Goal: Check status: Check status

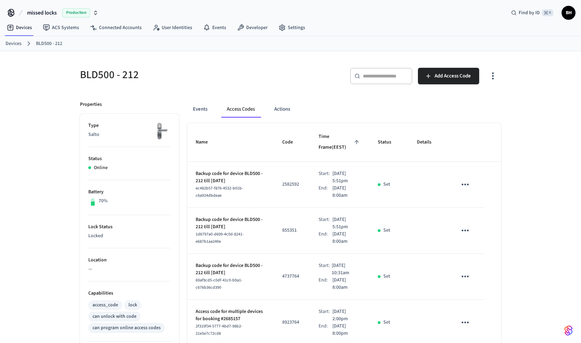
click at [16, 46] on link "Devices" at bounding box center [14, 43] width 16 height 7
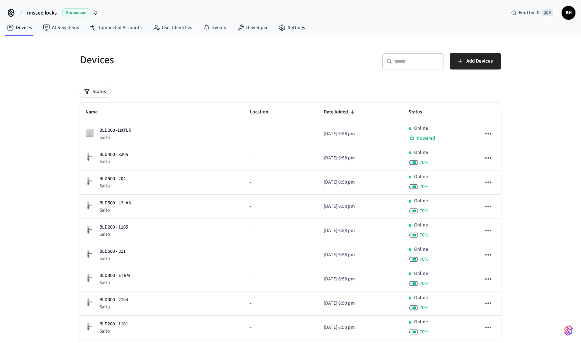
click at [396, 63] on input "text" at bounding box center [417, 61] width 45 height 7
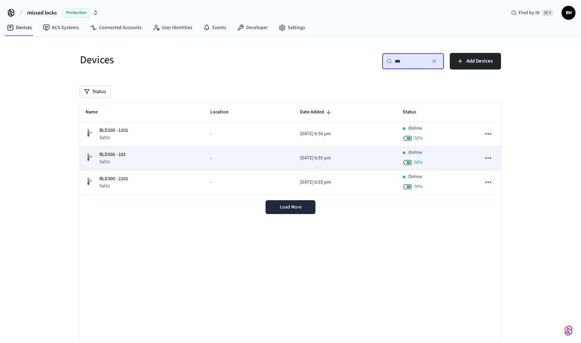
type input "***"
click at [112, 154] on p "BLD500 - 101" at bounding box center [112, 154] width 26 height 7
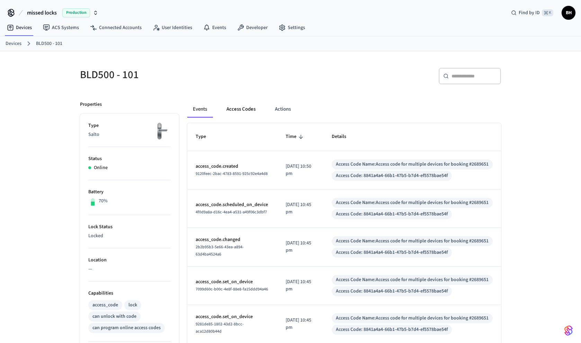
click at [247, 109] on button "Access Codes" at bounding box center [241, 109] width 40 height 17
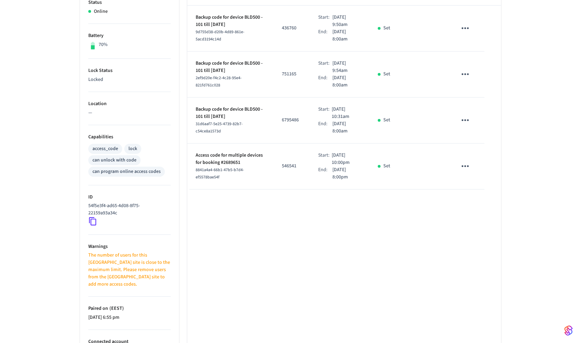
scroll to position [138, 0]
